Goal: Transaction & Acquisition: Purchase product/service

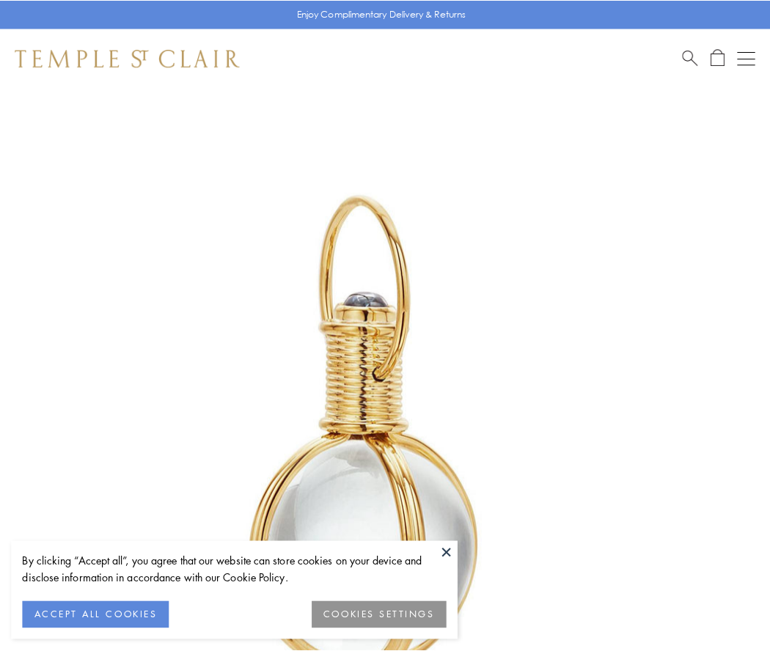
scroll to position [383, 0]
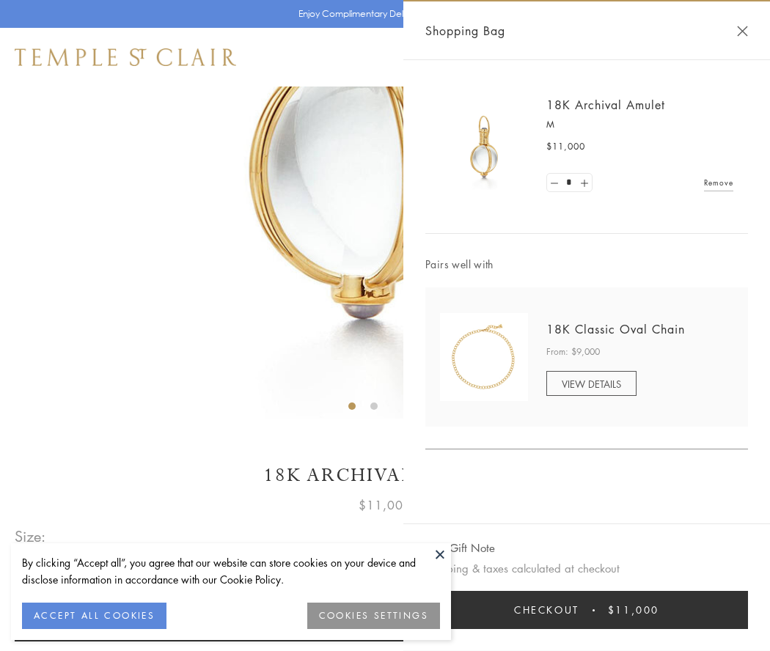
click at [586, 610] on button "Checkout $11,000" at bounding box center [586, 610] width 322 height 38
